Goal: Find specific page/section: Find specific page/section

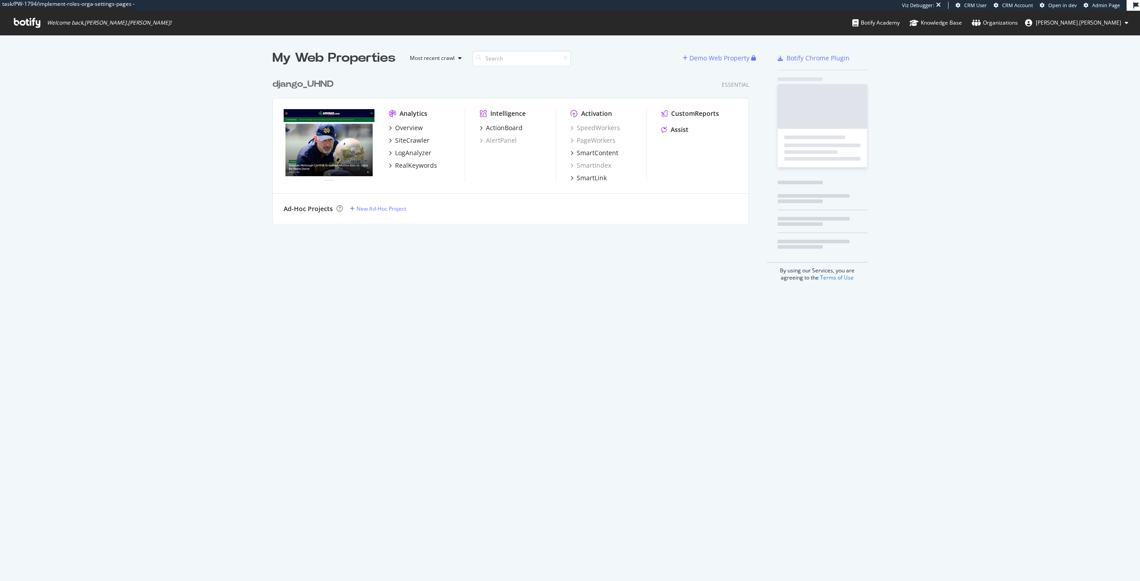
scroll to position [574, 1127]
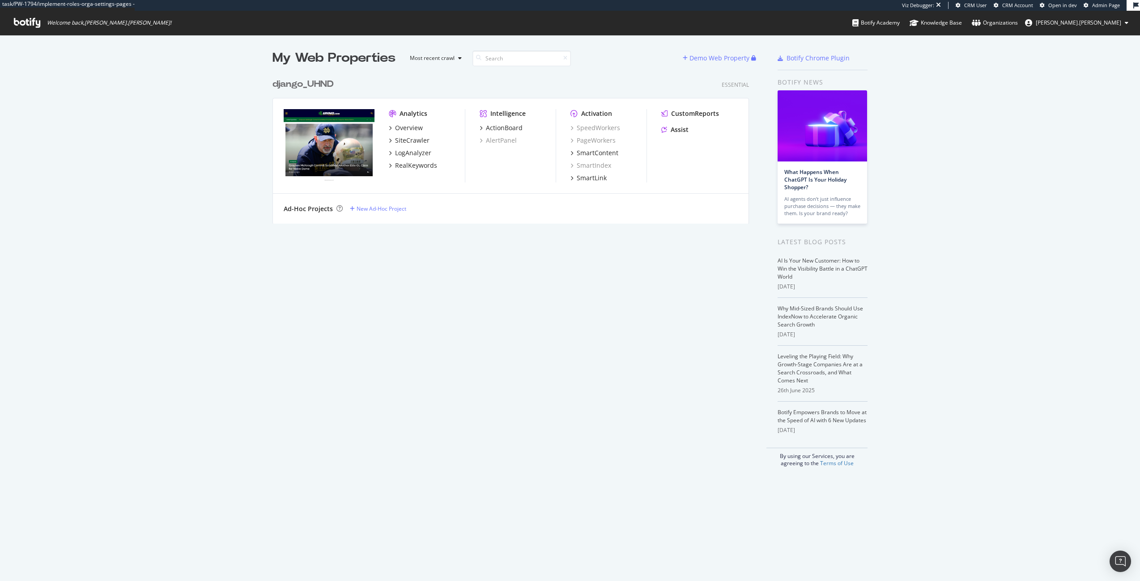
click at [1100, 6] on span "Admin Page" at bounding box center [1106, 5] width 28 height 7
